Goal: Find specific page/section: Find specific page/section

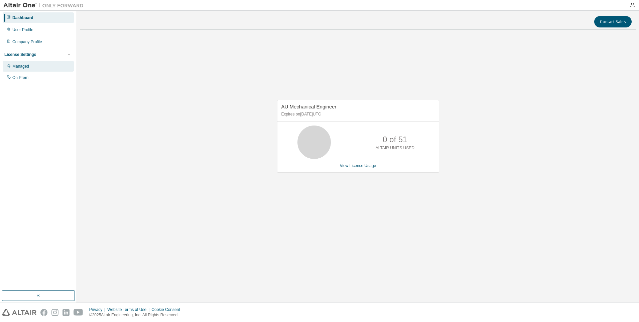
click at [24, 67] on div "Managed" at bounding box center [20, 66] width 17 height 5
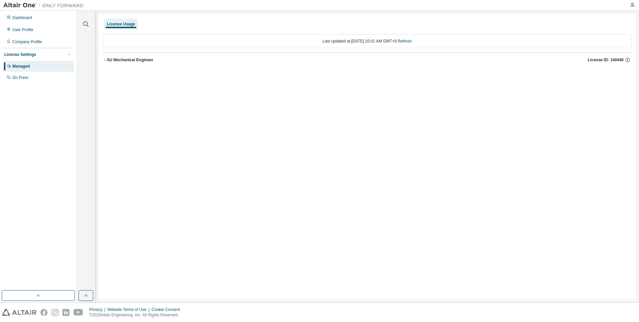
drag, startPoint x: 243, startPoint y: 99, endPoint x: 228, endPoint y: 88, distance: 18.9
click at [244, 99] on div "License Usage Last updated at: [DATE] 10:01 AM GMT+9 Refresh AU Mechanical Engi…" at bounding box center [367, 156] width 537 height 285
